Goal: Information Seeking & Learning: Learn about a topic

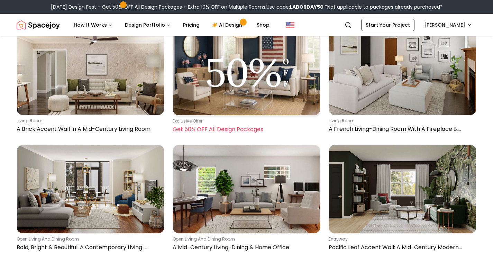
scroll to position [17539, 0]
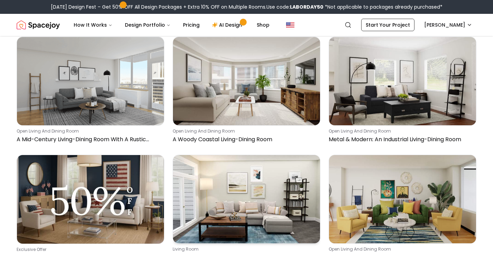
scroll to position [18474, 0]
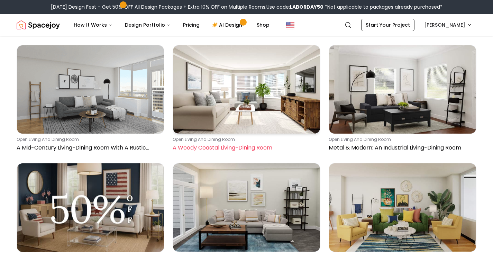
click at [259, 107] on img at bounding box center [246, 89] width 147 height 88
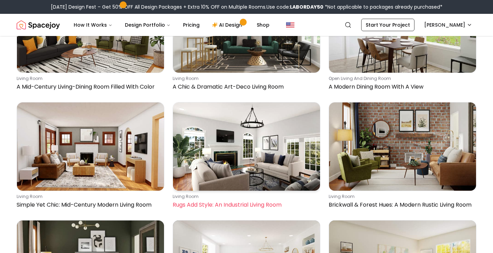
scroll to position [19858, 0]
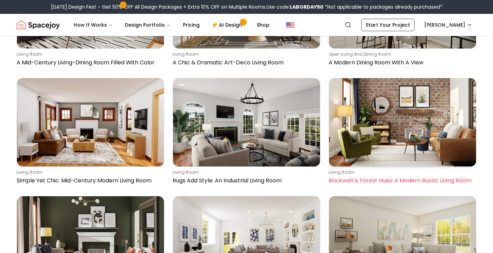
click at [413, 140] on img at bounding box center [402, 122] width 147 height 88
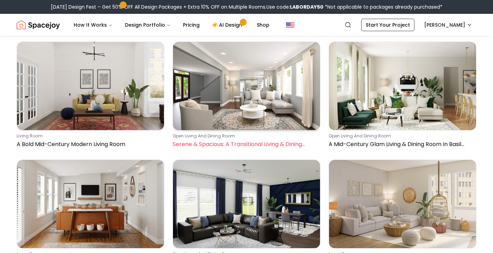
scroll to position [22419, 0]
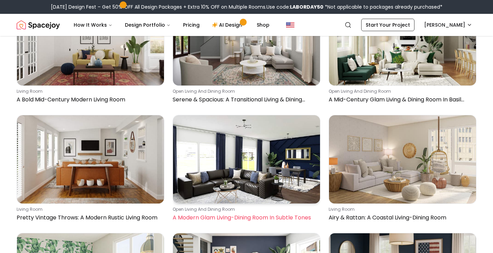
click at [258, 148] on img at bounding box center [246, 159] width 147 height 88
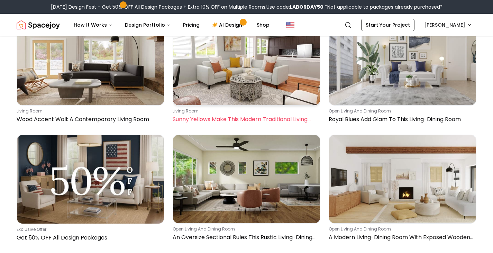
scroll to position [23146, 0]
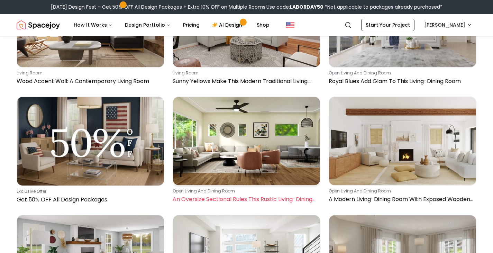
click at [266, 155] on img at bounding box center [246, 141] width 147 height 88
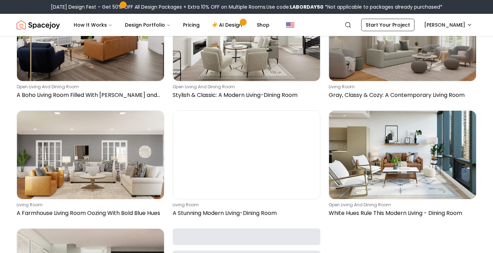
scroll to position [23388, 0]
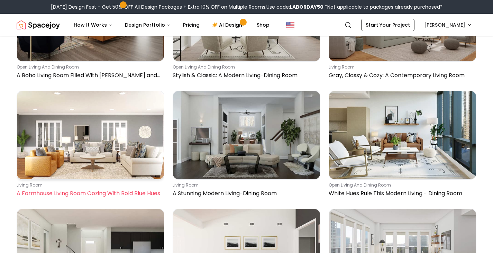
click at [126, 141] on img at bounding box center [90, 135] width 147 height 88
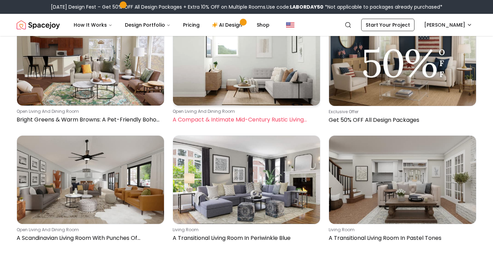
scroll to position [25741, 0]
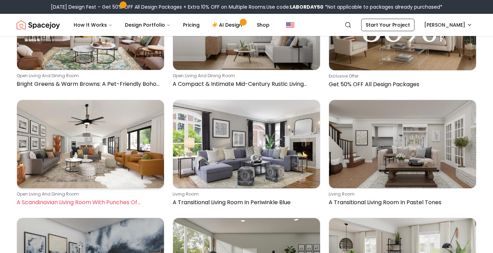
click at [87, 137] on img at bounding box center [90, 144] width 147 height 88
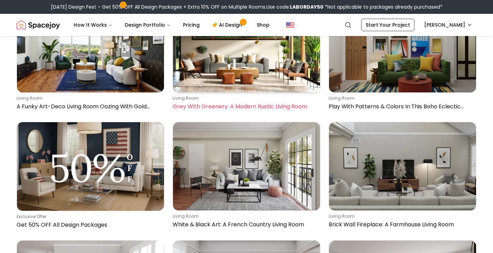
scroll to position [26260, 0]
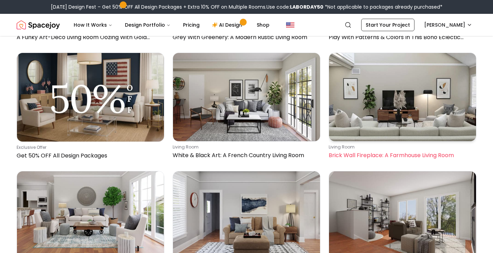
click at [420, 119] on img at bounding box center [402, 97] width 147 height 88
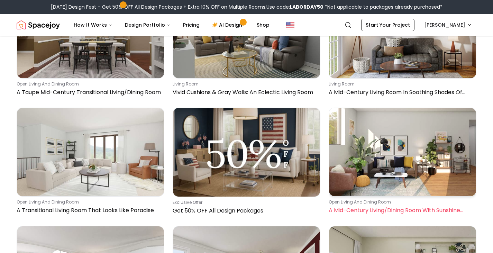
scroll to position [28233, 0]
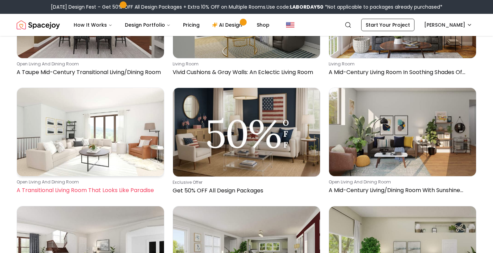
click at [90, 132] on img at bounding box center [90, 132] width 147 height 88
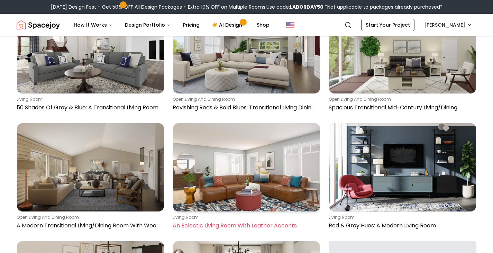
scroll to position [28475, 0]
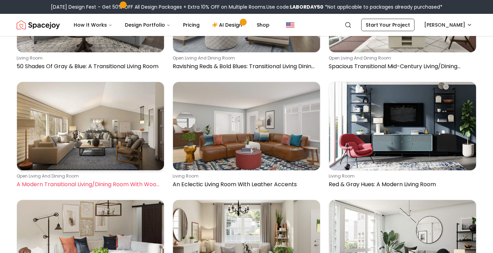
click at [111, 120] on img at bounding box center [90, 126] width 147 height 88
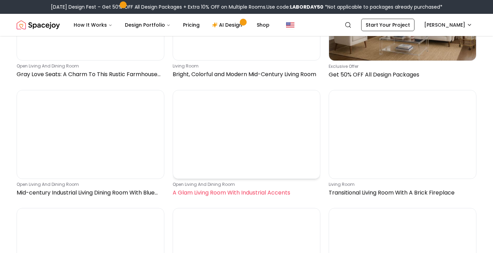
scroll to position [28856, 0]
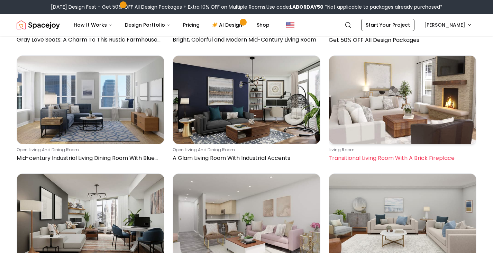
click at [400, 118] on img at bounding box center [402, 100] width 147 height 88
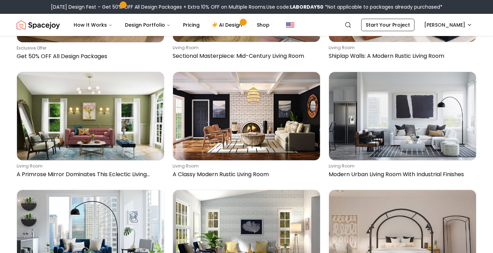
scroll to position [30967, 0]
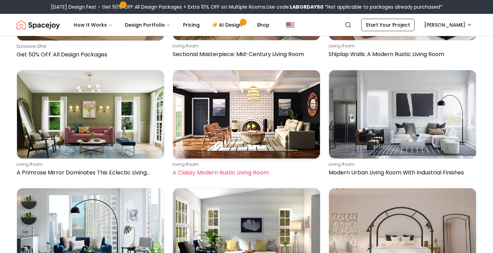
click at [263, 118] on img at bounding box center [246, 114] width 147 height 88
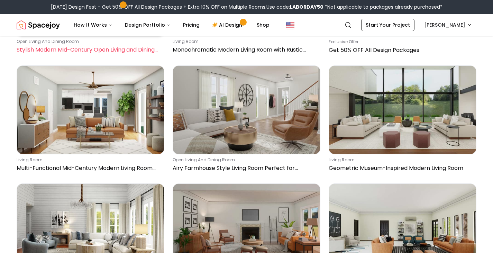
scroll to position [31936, 0]
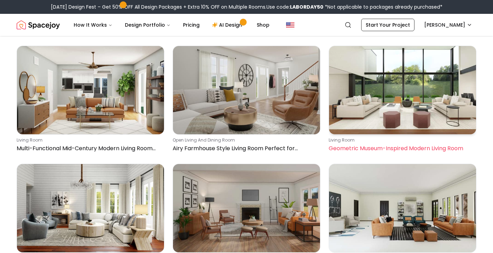
click at [410, 88] on img at bounding box center [402, 90] width 147 height 88
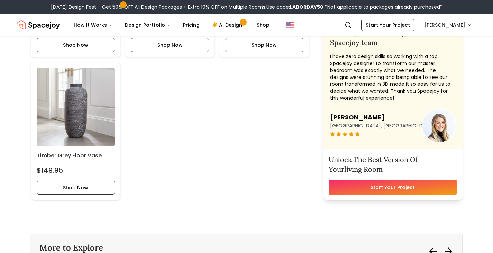
scroll to position [2180, 0]
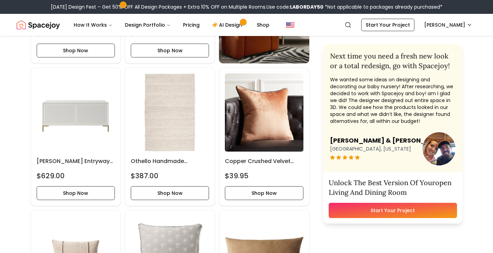
scroll to position [1315, 0]
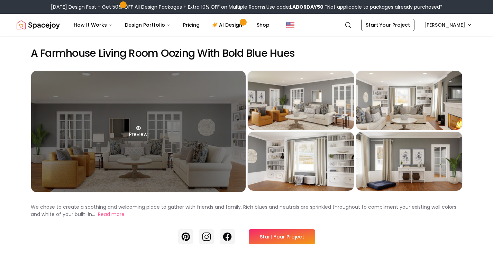
click at [155, 136] on div "Preview" at bounding box center [138, 131] width 215 height 121
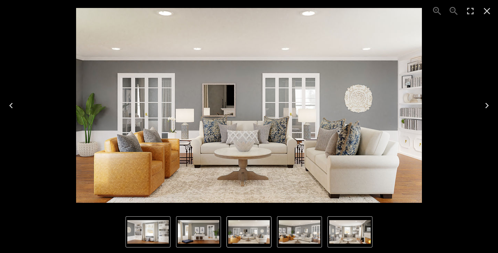
click at [490, 7] on icon "Close" at bounding box center [487, 11] width 11 height 11
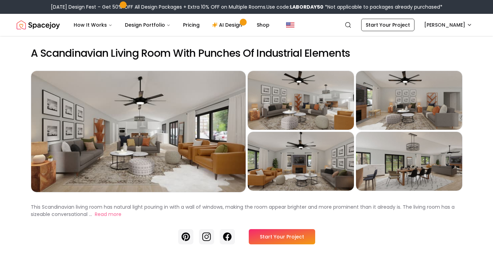
click at [89, 136] on div "Preview" at bounding box center [138, 131] width 215 height 121
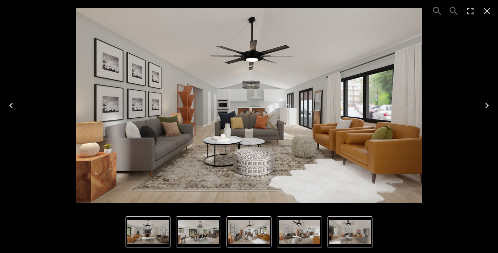
click at [488, 103] on icon "Next" at bounding box center [487, 105] width 11 height 11
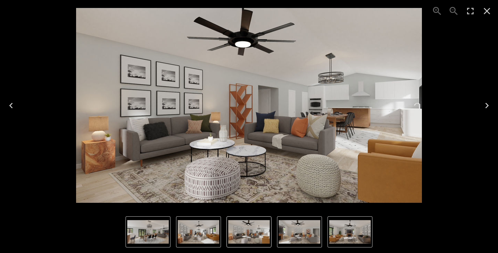
click at [488, 103] on icon "Next" at bounding box center [487, 105] width 11 height 11
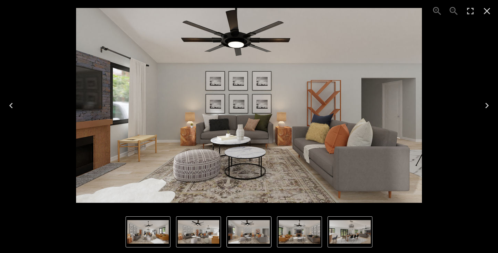
click at [488, 103] on icon "Next" at bounding box center [487, 105] width 11 height 11
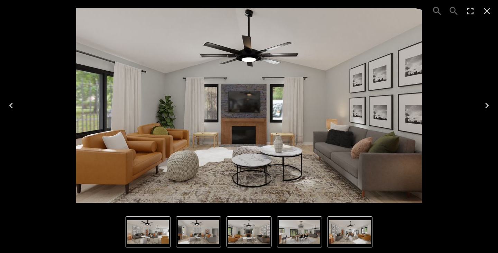
click at [488, 103] on icon "Next" at bounding box center [487, 105] width 11 height 11
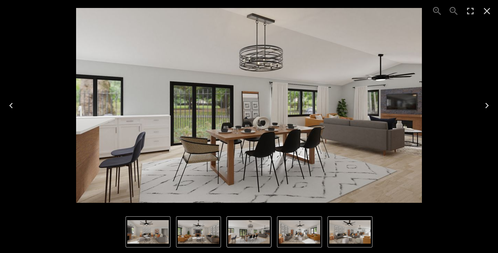
click at [488, 103] on icon "Next" at bounding box center [487, 105] width 11 height 11
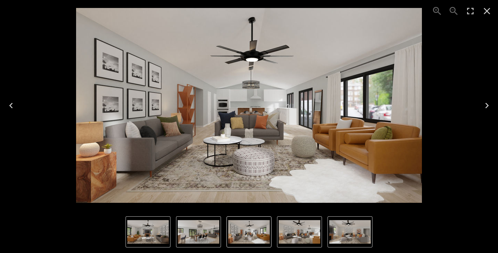
click at [489, 13] on icon "Close" at bounding box center [487, 11] width 7 height 7
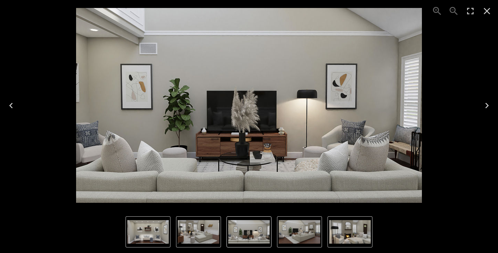
click at [486, 11] on icon "Close" at bounding box center [487, 11] width 11 height 11
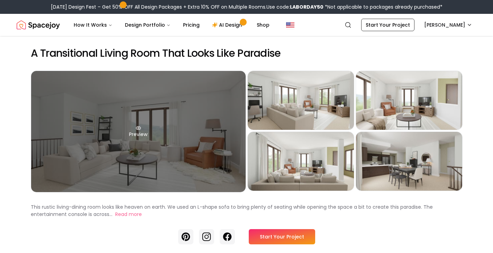
click at [95, 133] on div "Preview" at bounding box center [138, 131] width 215 height 121
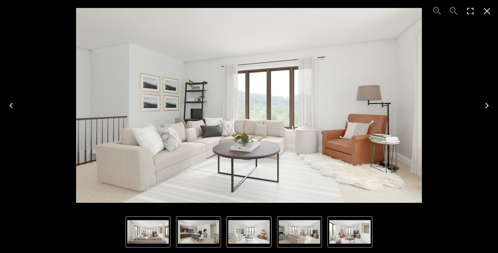
click at [488, 106] on icon "Next" at bounding box center [487, 106] width 3 height 6
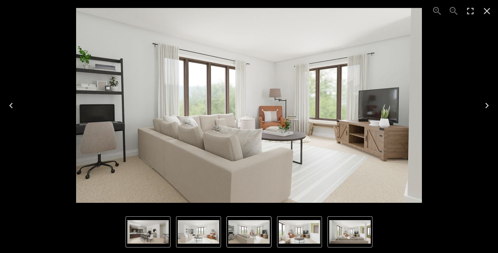
click at [489, 106] on icon "Next" at bounding box center [487, 106] width 3 height 6
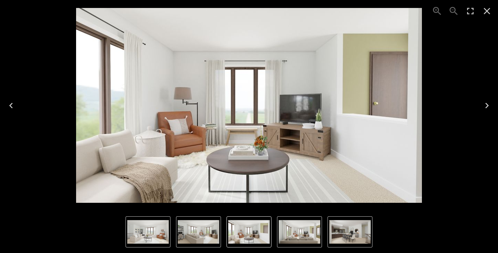
click at [489, 105] on icon "Next" at bounding box center [487, 105] width 11 height 11
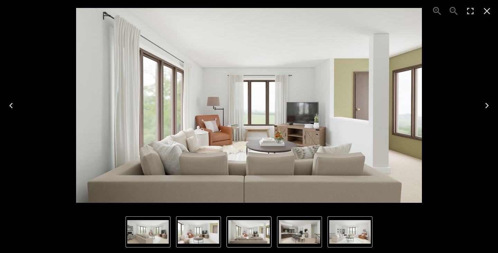
click at [489, 105] on icon "Next" at bounding box center [487, 105] width 11 height 11
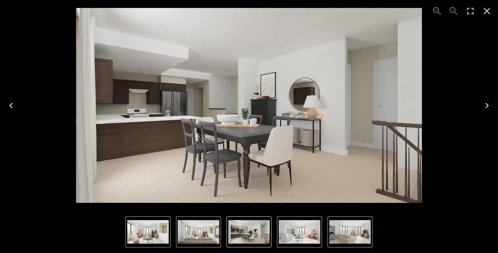
click at [489, 105] on icon "Next" at bounding box center [487, 105] width 11 height 11
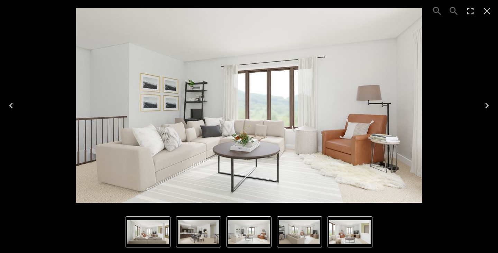
click at [486, 11] on icon "Close" at bounding box center [487, 11] width 11 height 11
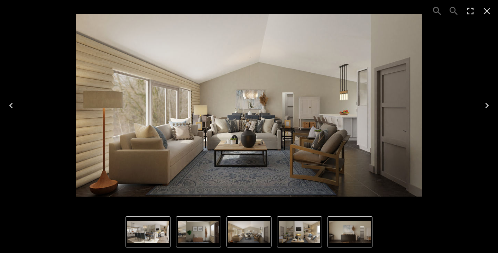
click at [490, 106] on icon "Next" at bounding box center [487, 105] width 11 height 11
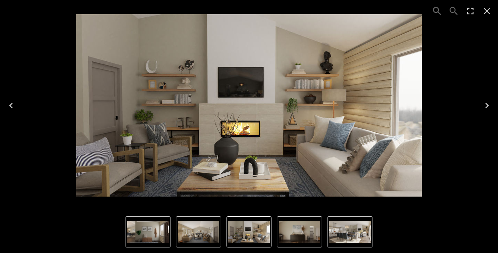
click at [487, 106] on icon "Next" at bounding box center [487, 106] width 3 height 6
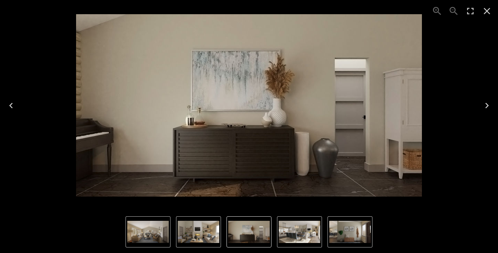
click at [487, 106] on icon "Next" at bounding box center [487, 106] width 3 height 6
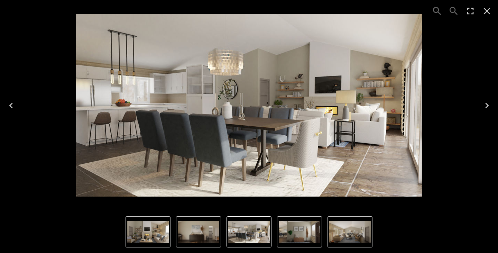
click at [487, 106] on icon "Next" at bounding box center [487, 106] width 3 height 6
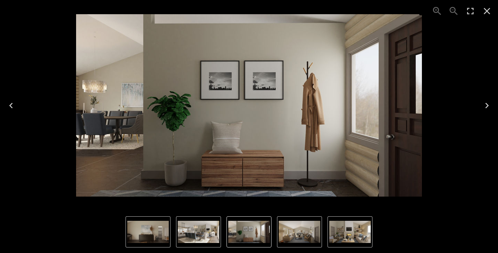
click at [487, 106] on icon "Next" at bounding box center [487, 106] width 3 height 6
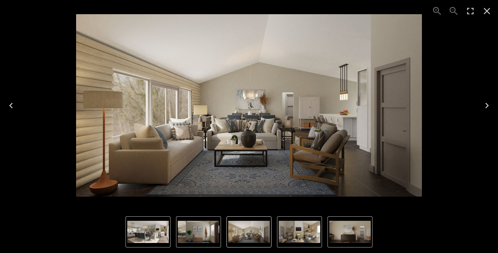
click at [487, 9] on icon "Close" at bounding box center [487, 11] width 11 height 11
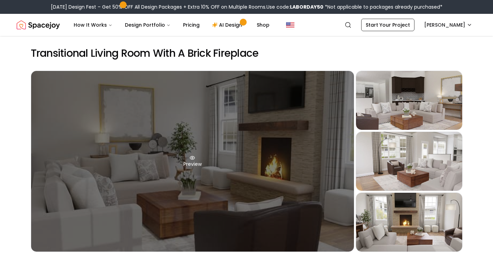
click at [224, 160] on div "Preview" at bounding box center [192, 161] width 323 height 181
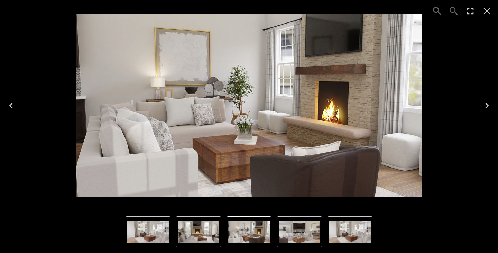
click at [488, 105] on icon "Next" at bounding box center [487, 106] width 3 height 6
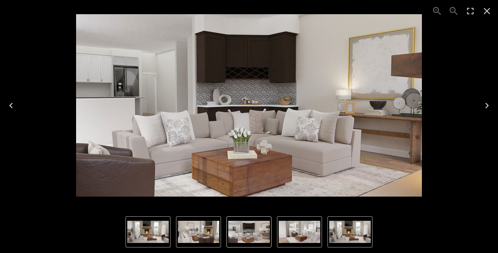
click at [488, 106] on icon "Next" at bounding box center [487, 106] width 3 height 6
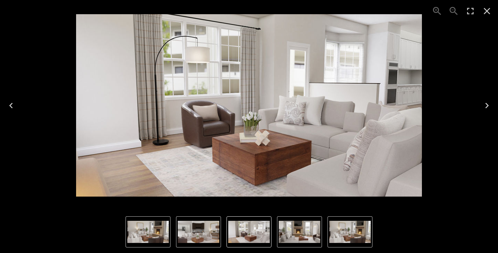
click at [487, 105] on icon "Next" at bounding box center [487, 106] width 3 height 6
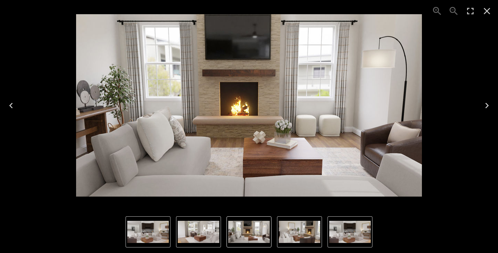
click at [487, 105] on icon "Next" at bounding box center [487, 106] width 3 height 6
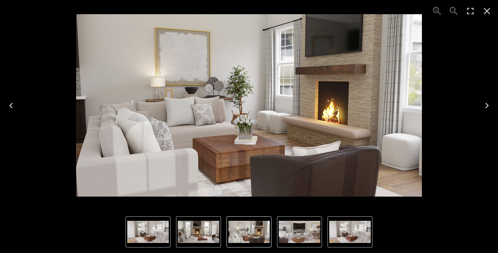
click at [488, 13] on icon "Close" at bounding box center [487, 11] width 7 height 7
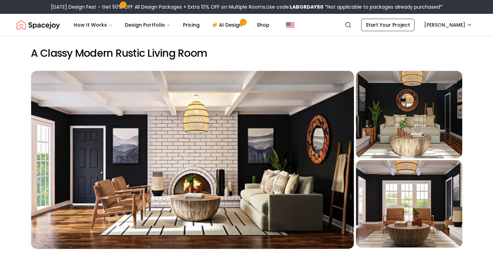
click at [263, 118] on div "Preview" at bounding box center [192, 160] width 323 height 178
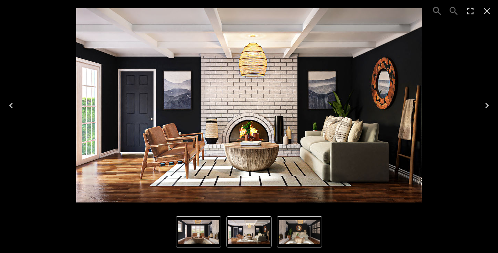
click at [485, 102] on icon "Next" at bounding box center [487, 105] width 11 height 11
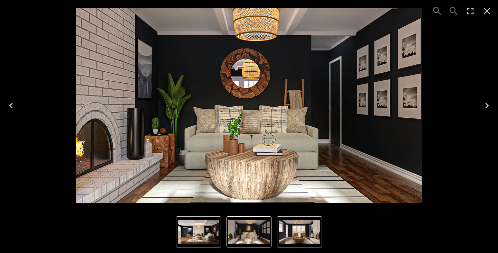
click at [486, 103] on icon "Next" at bounding box center [487, 105] width 11 height 11
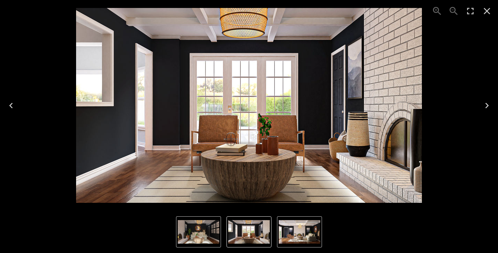
click at [485, 15] on icon "Close" at bounding box center [487, 11] width 11 height 11
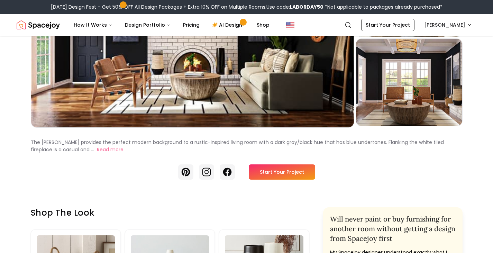
scroll to position [104, 0]
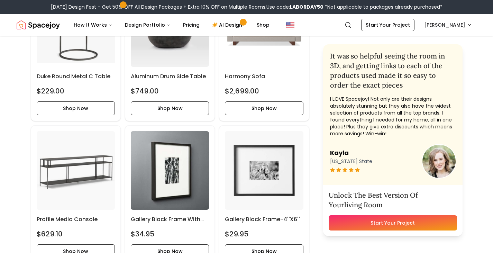
scroll to position [346, 0]
